Goal: Register for event/course

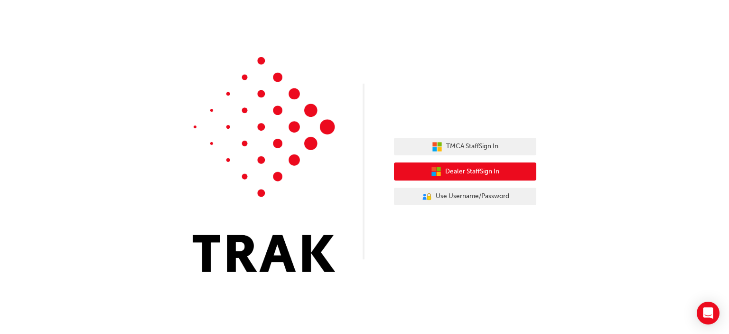
click at [442, 180] on button "Dealer Staff Sign In" at bounding box center [465, 171] width 142 height 18
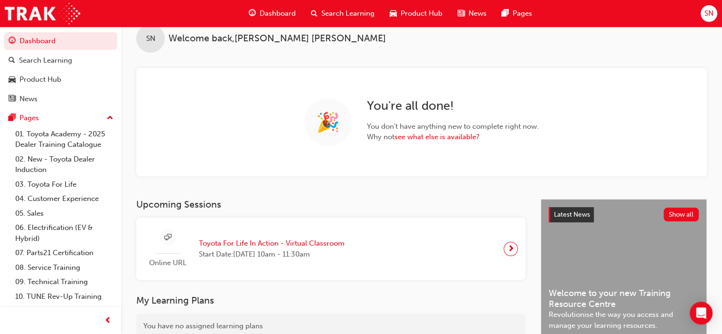
scroll to position [19, 0]
click at [270, 240] on span "Toyota For Life In Action - Virtual Classroom" at bounding box center [272, 242] width 146 height 11
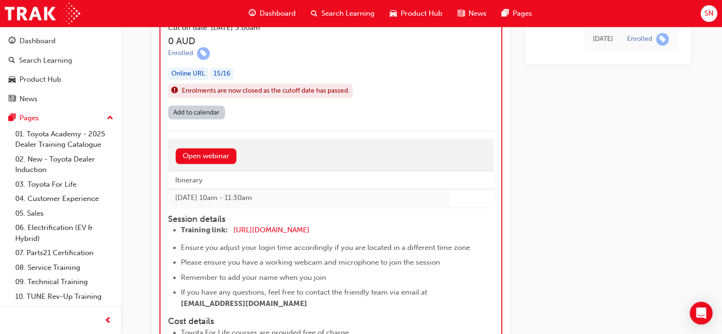
scroll to position [917, 0]
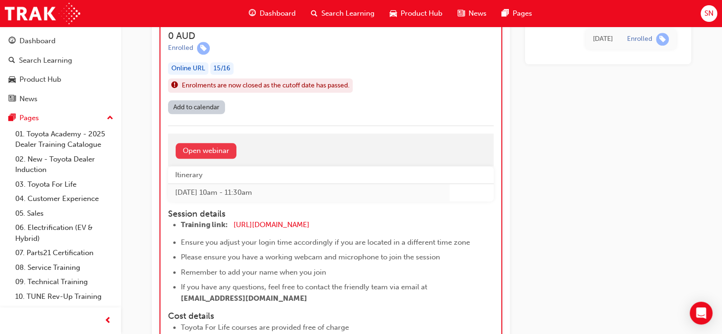
click at [204, 151] on link "Open webinar" at bounding box center [206, 151] width 61 height 16
